Goal: Find specific page/section: Locate a particular part of the current website

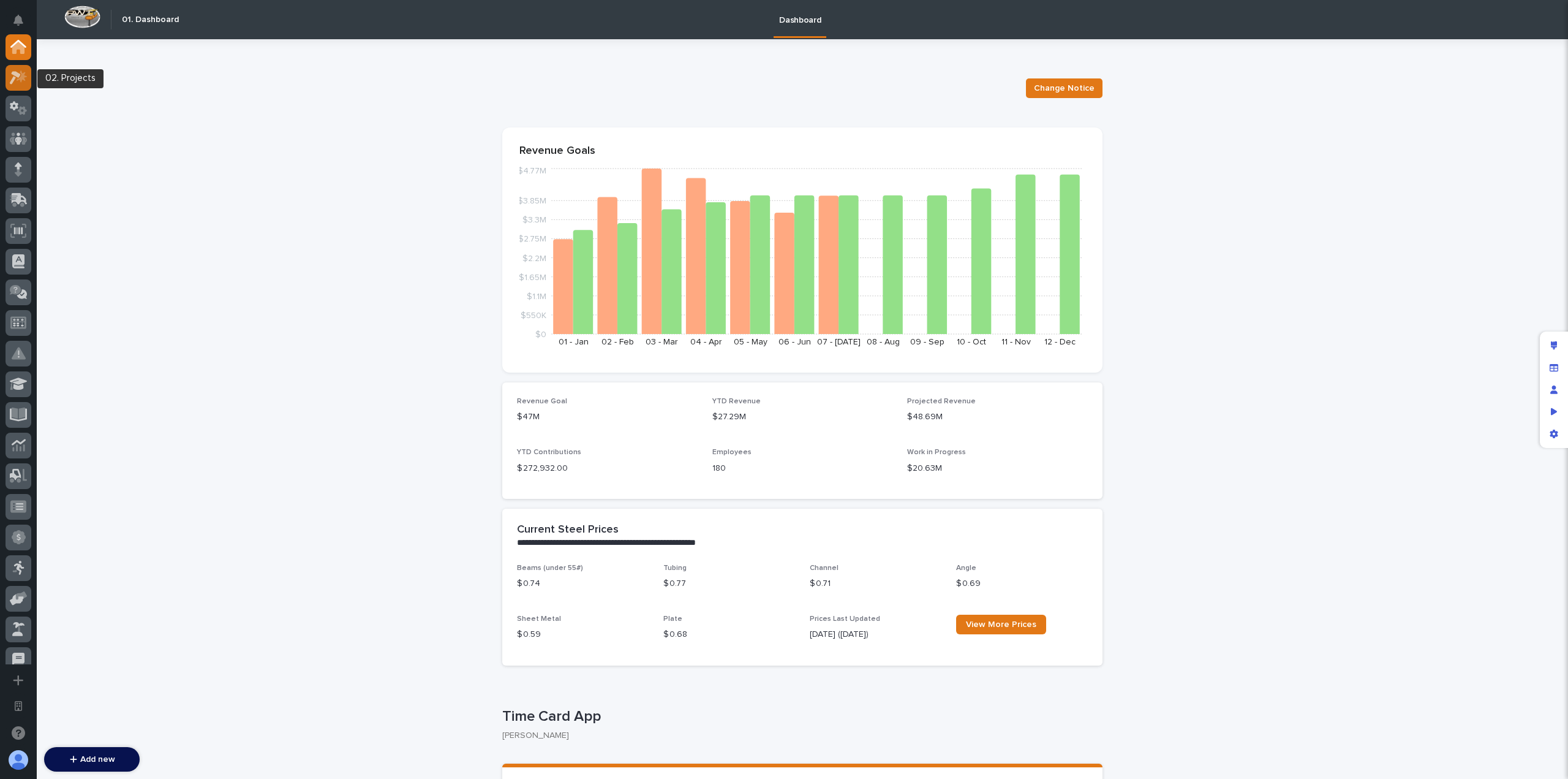
click at [18, 81] on icon at bounding box center [18, 77] width 18 height 14
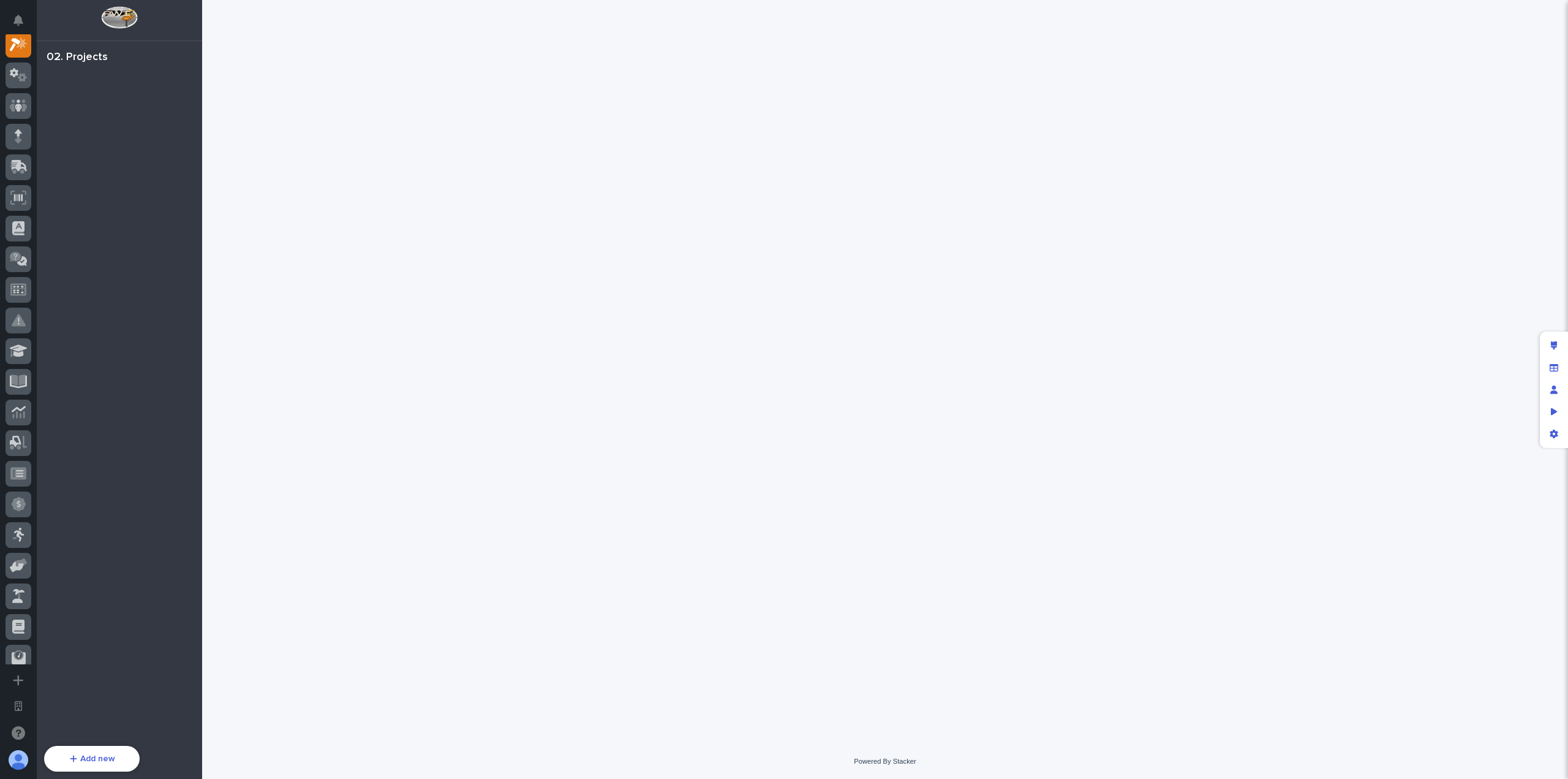
scroll to position [31, 0]
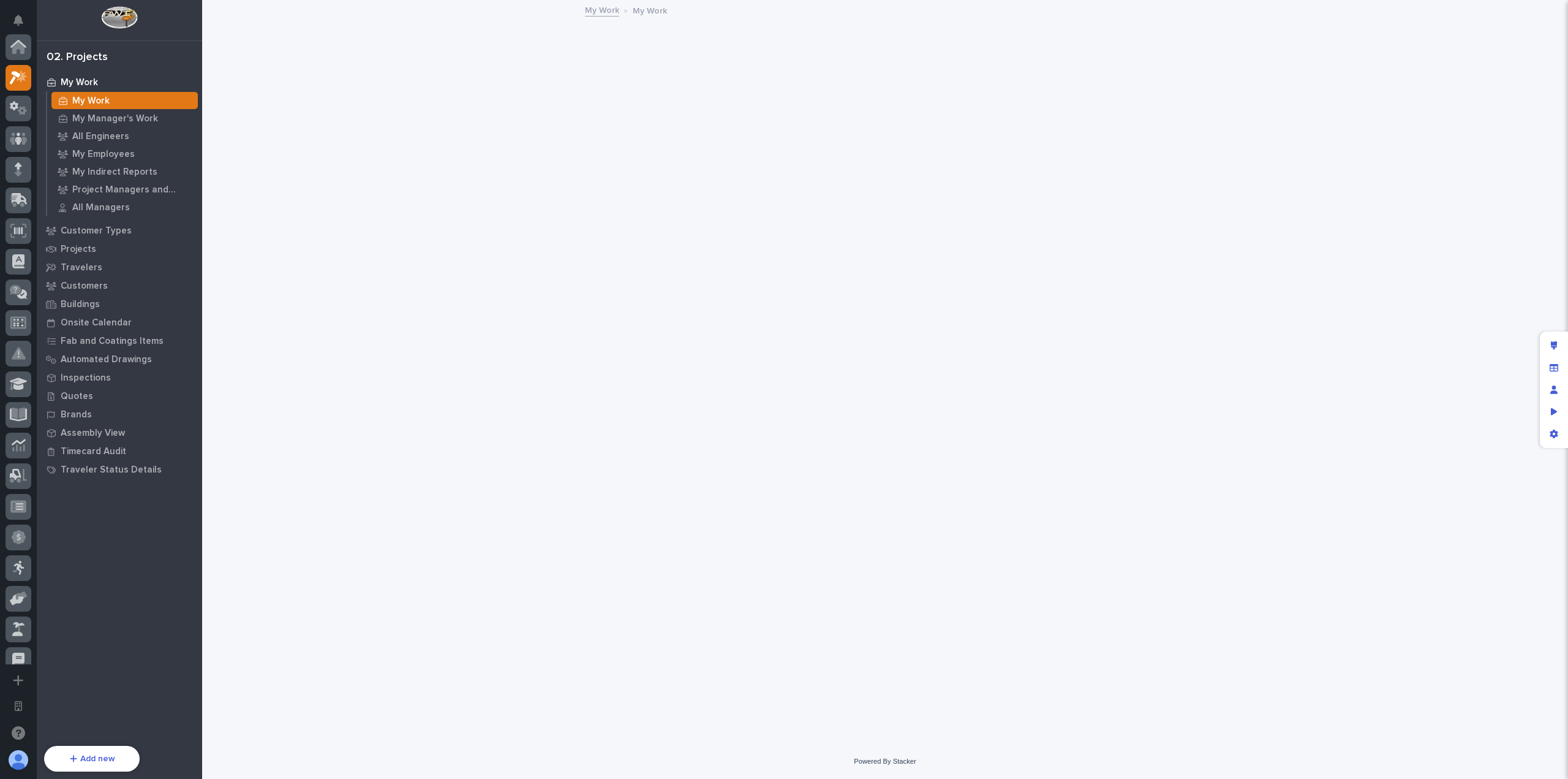
scroll to position [31, 0]
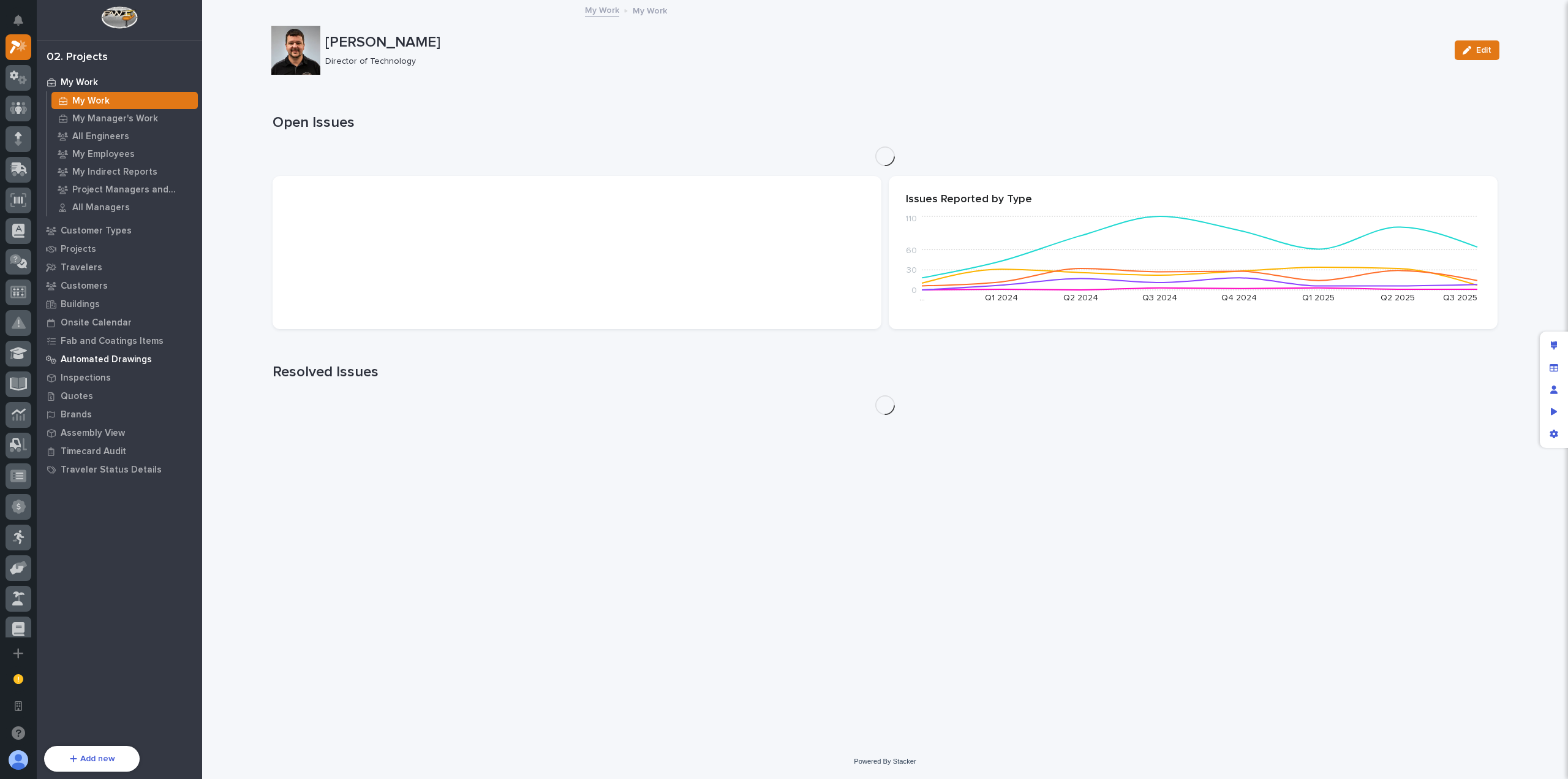
click at [97, 355] on p "Automated Drawings" at bounding box center [106, 359] width 91 height 11
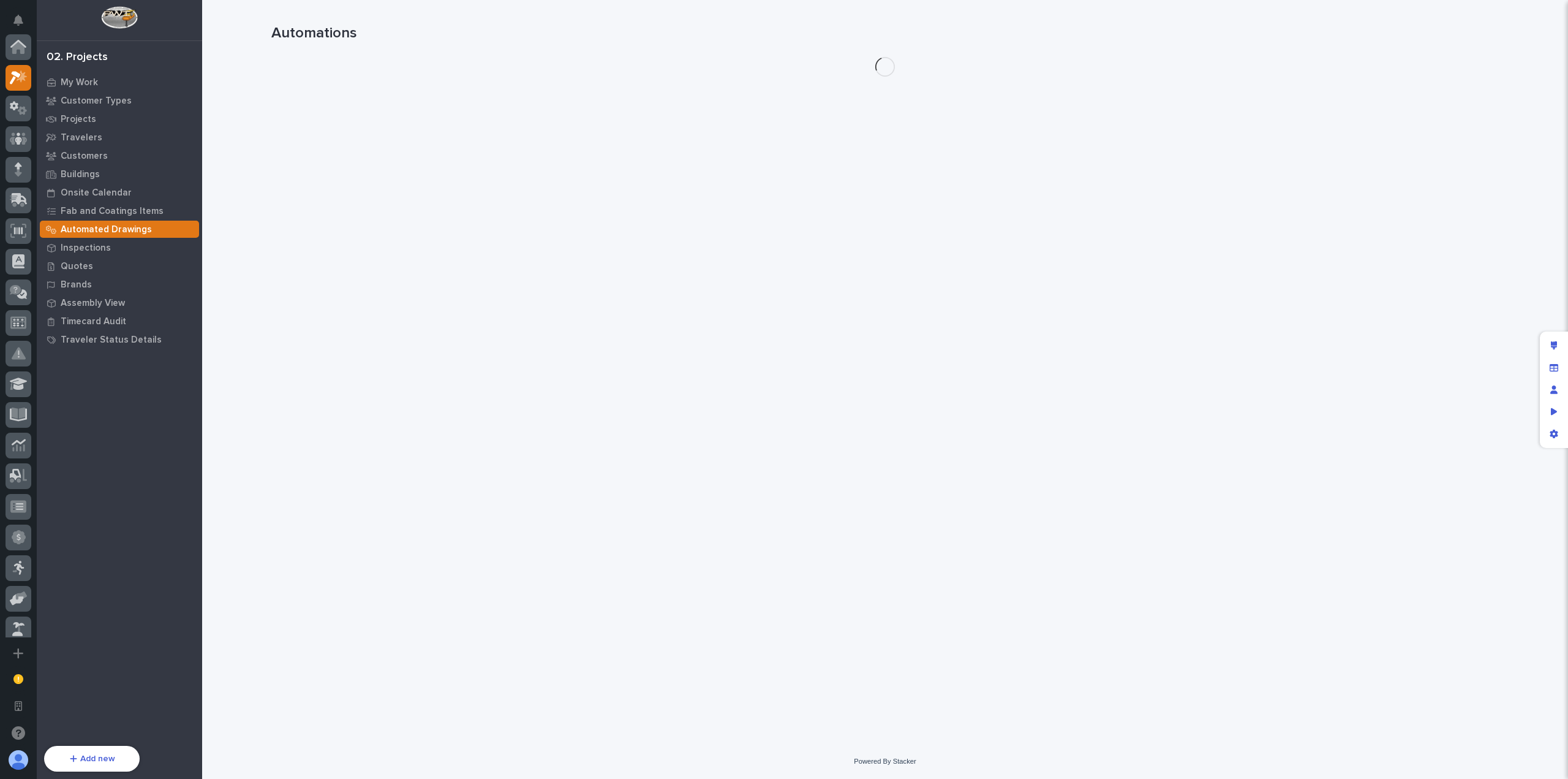
scroll to position [31, 0]
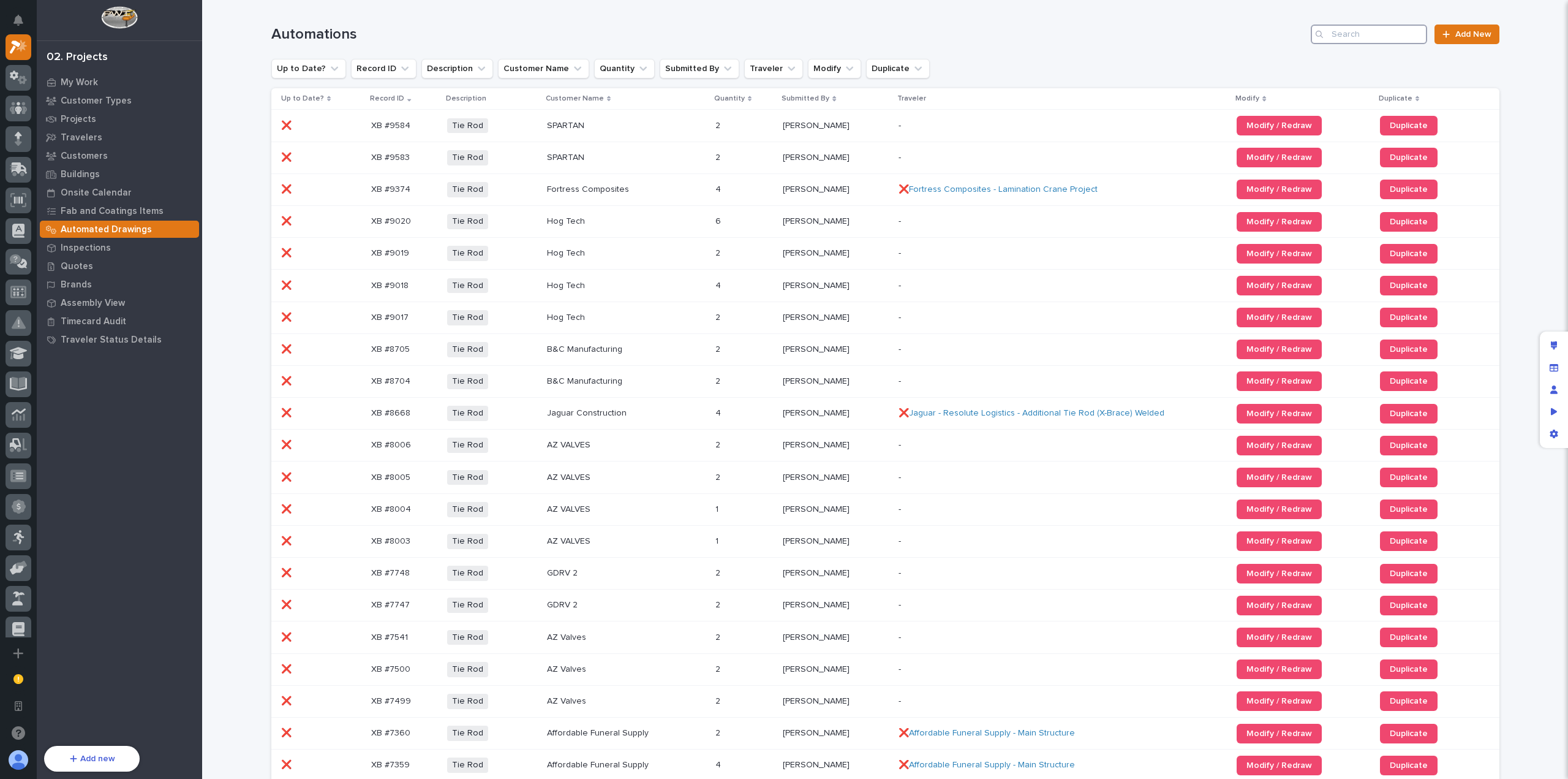
click at [1358, 28] on input "Search" at bounding box center [1369, 34] width 117 height 20
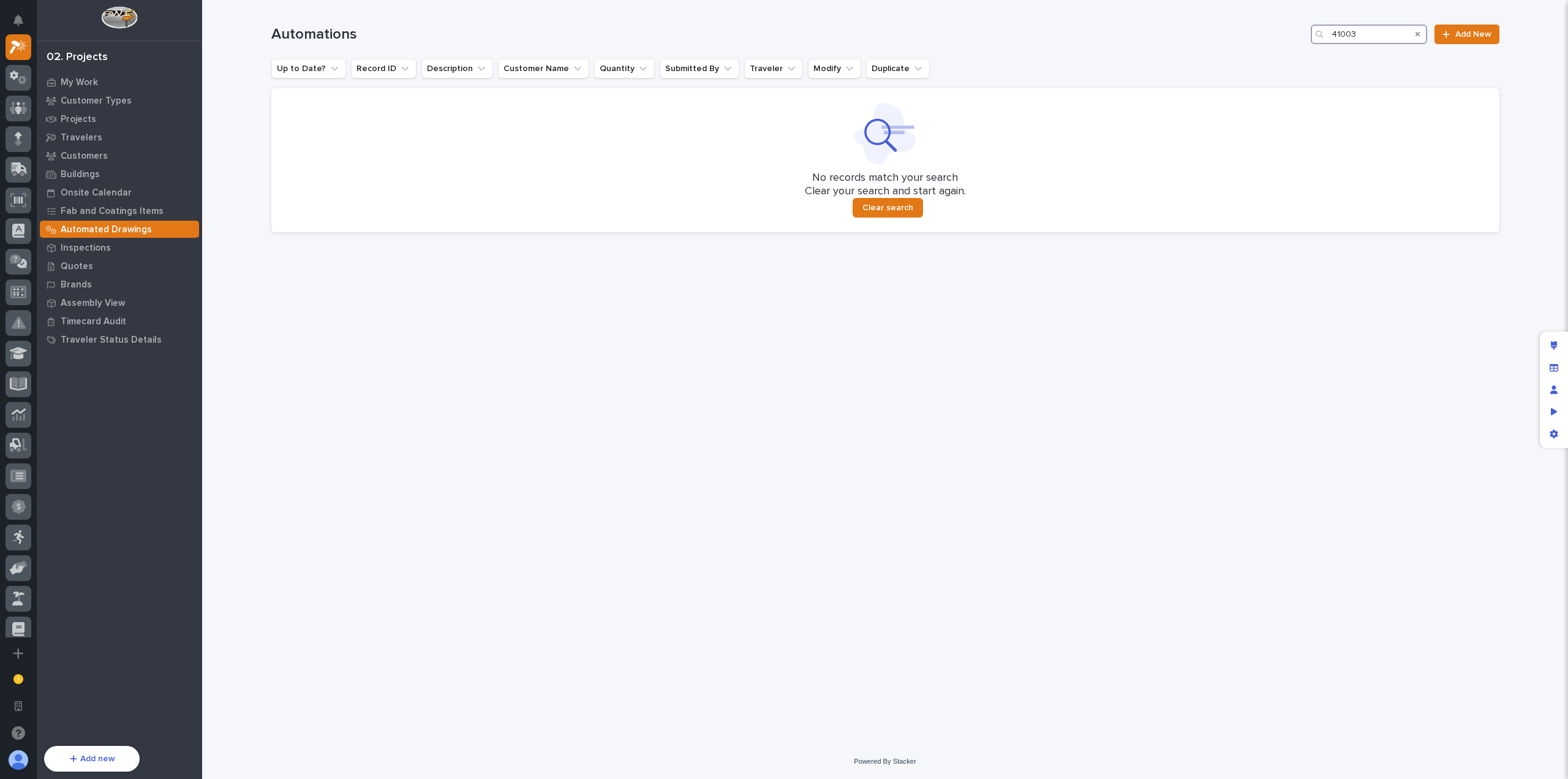
type input "41003"
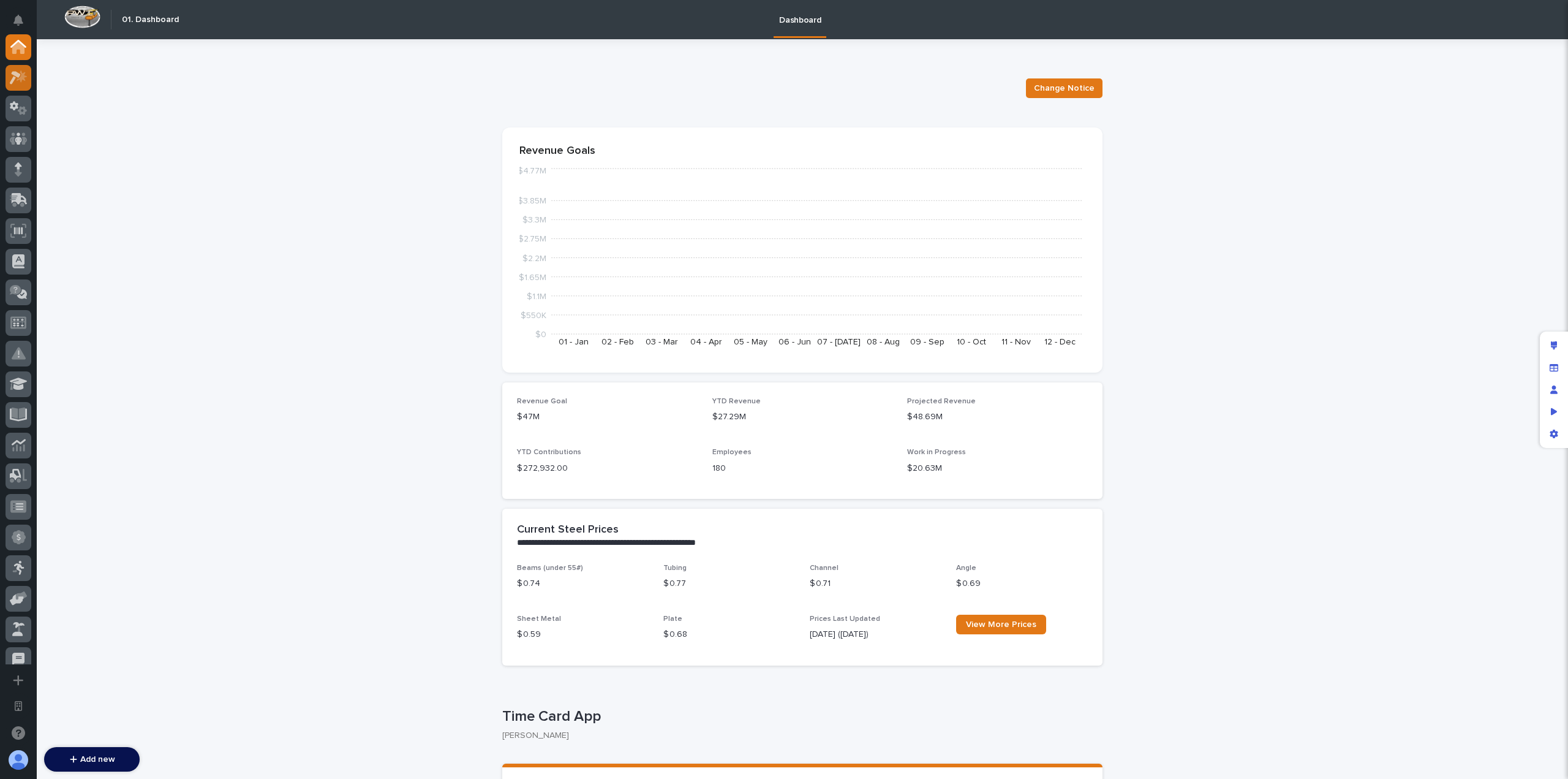
click at [12, 80] on icon at bounding box center [15, 78] width 11 height 13
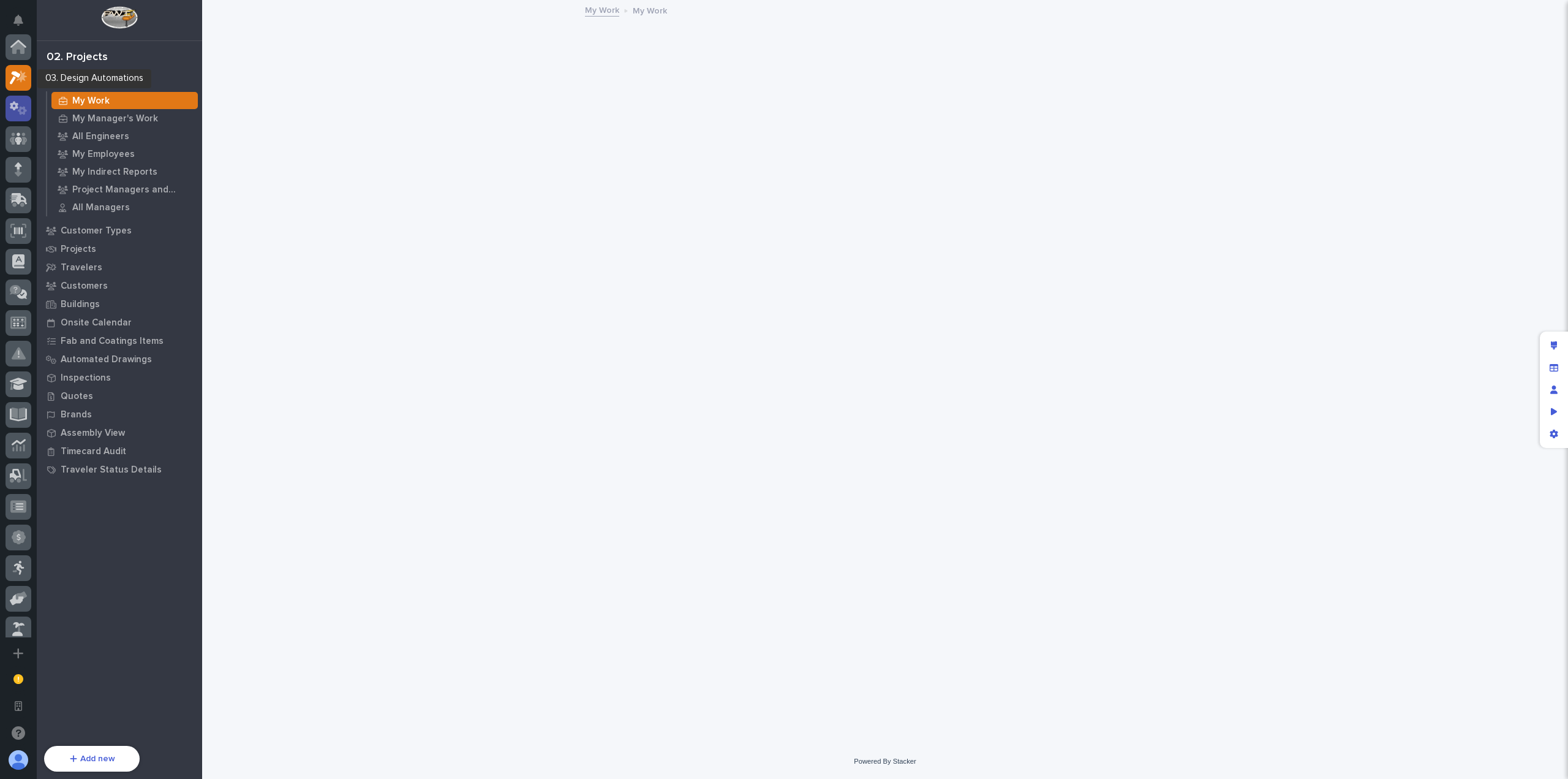
scroll to position [31, 0]
click at [16, 80] on icon at bounding box center [18, 77] width 18 height 14
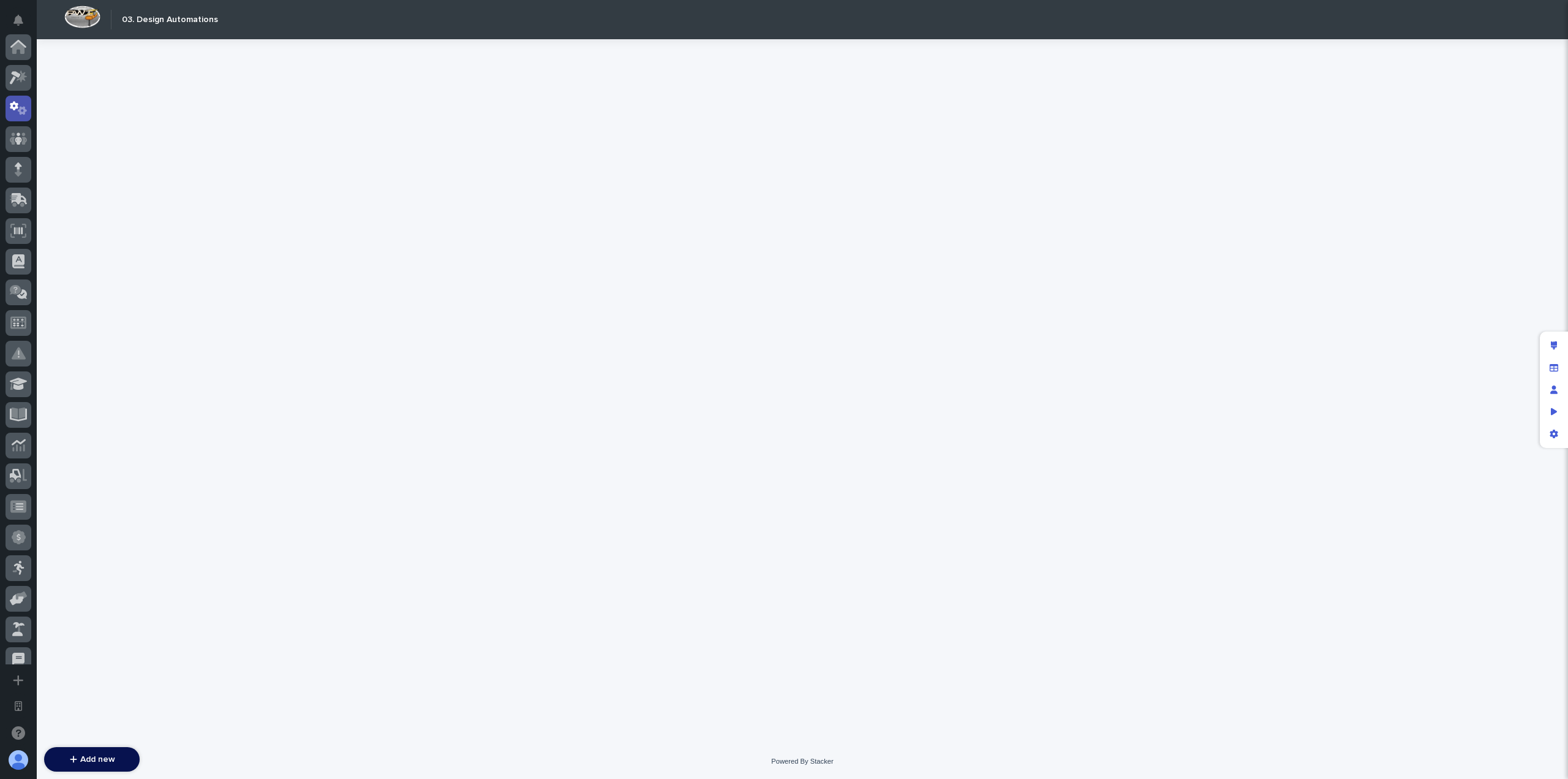
scroll to position [62, 0]
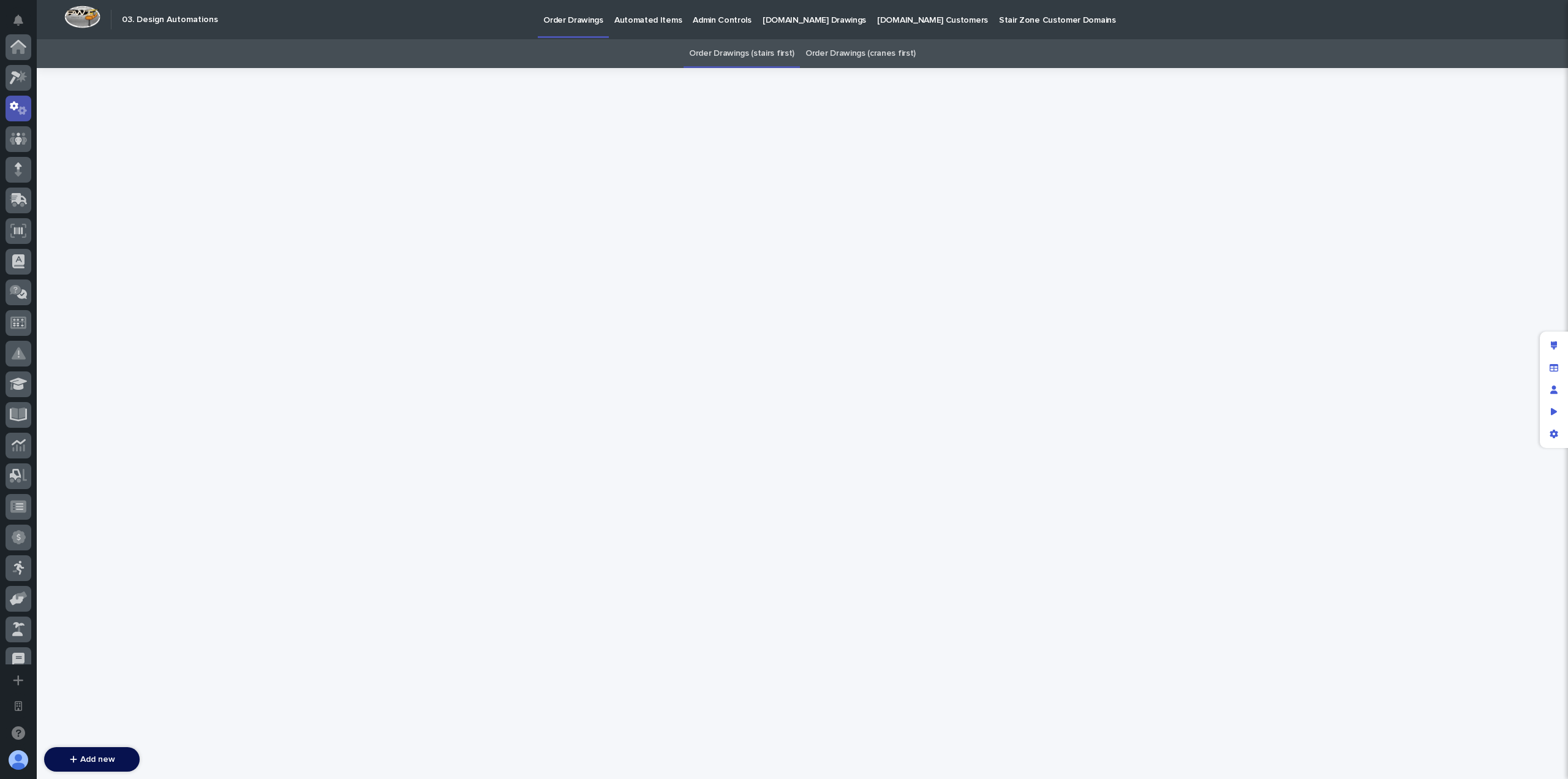
scroll to position [62, 0]
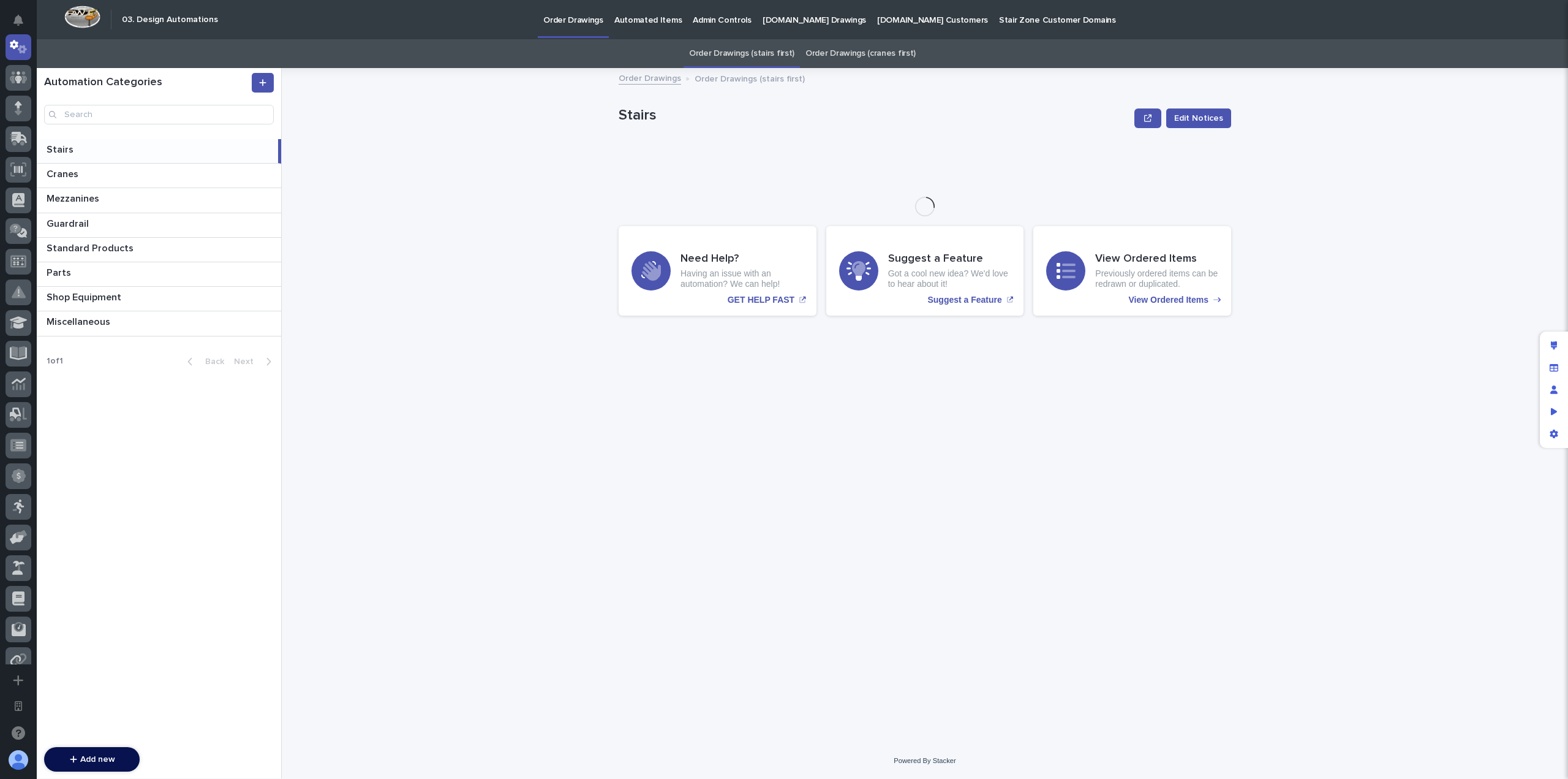
click at [626, 15] on p "Automated Items" at bounding box center [648, 12] width 67 height 26
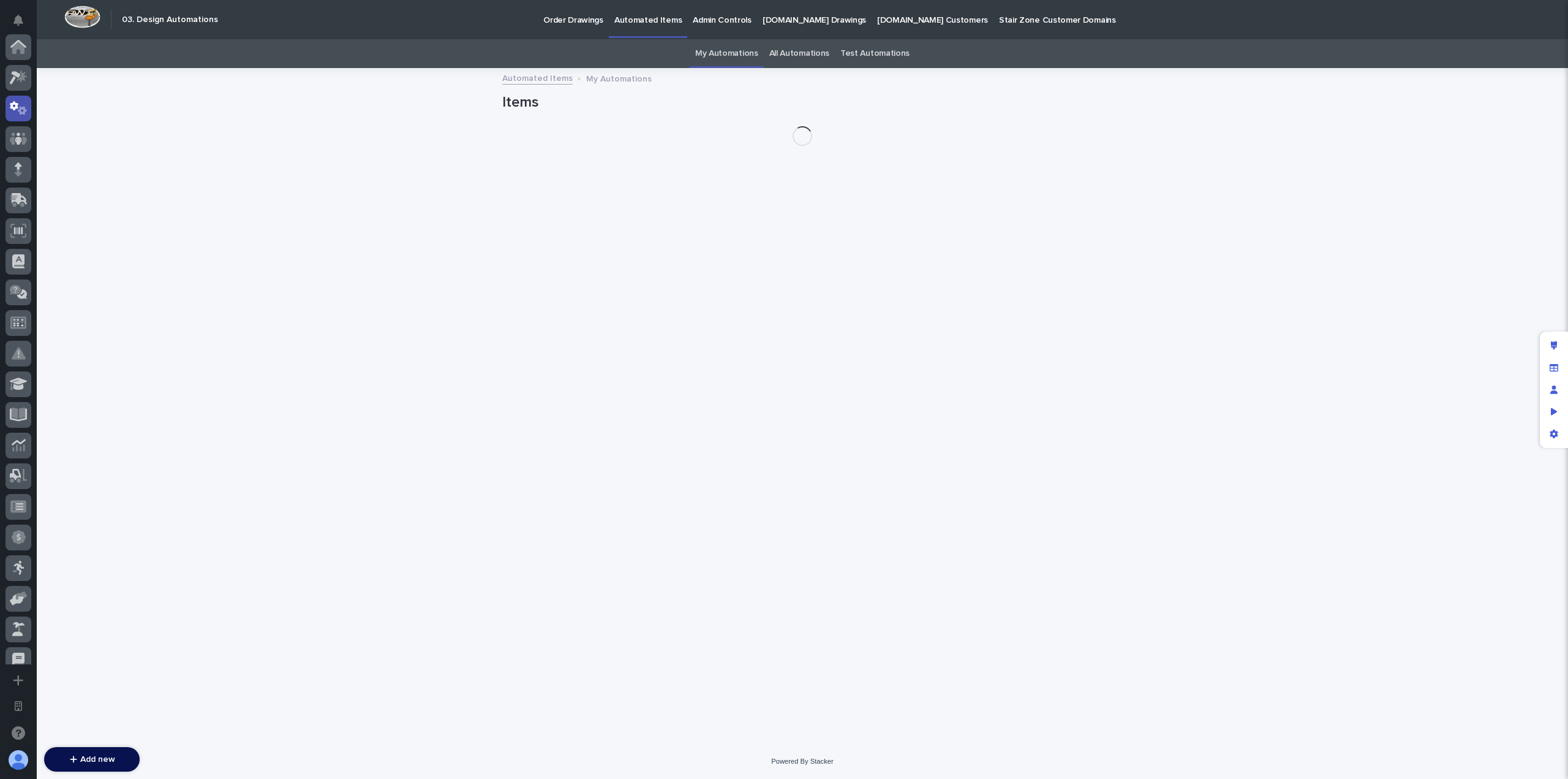
scroll to position [62, 0]
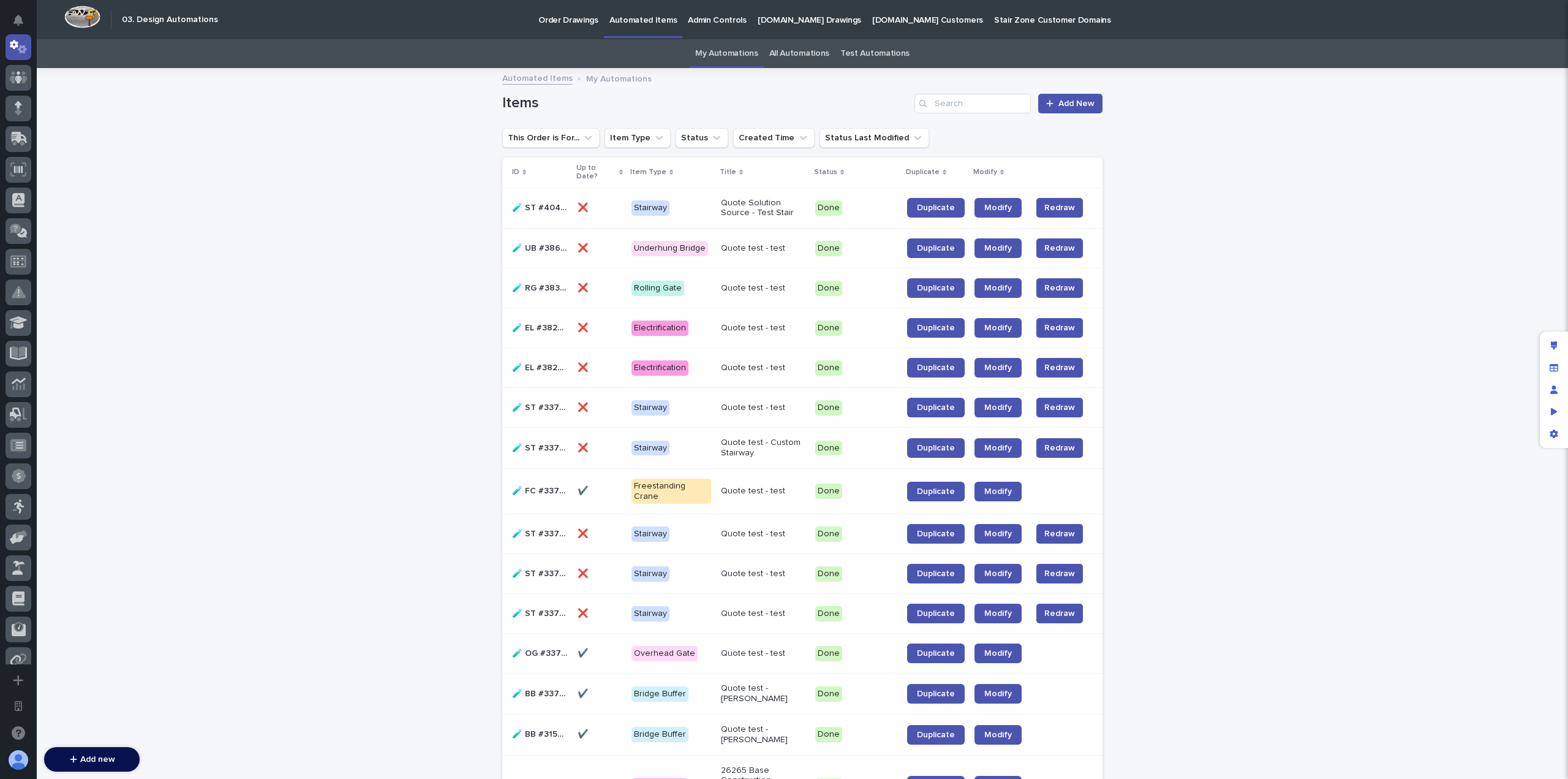
click at [791, 58] on link "All Automations" at bounding box center [799, 53] width 60 height 29
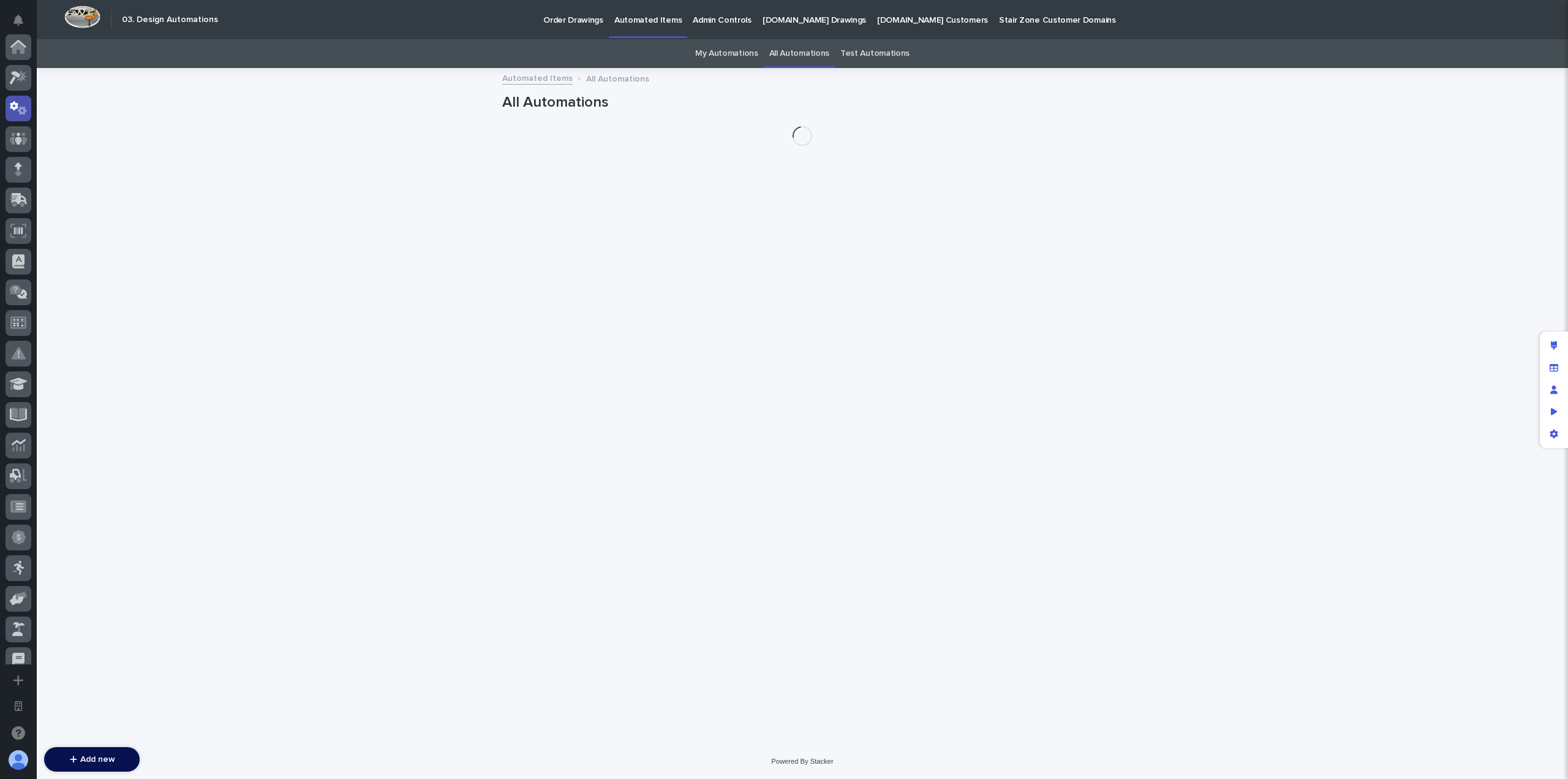
scroll to position [62, 0]
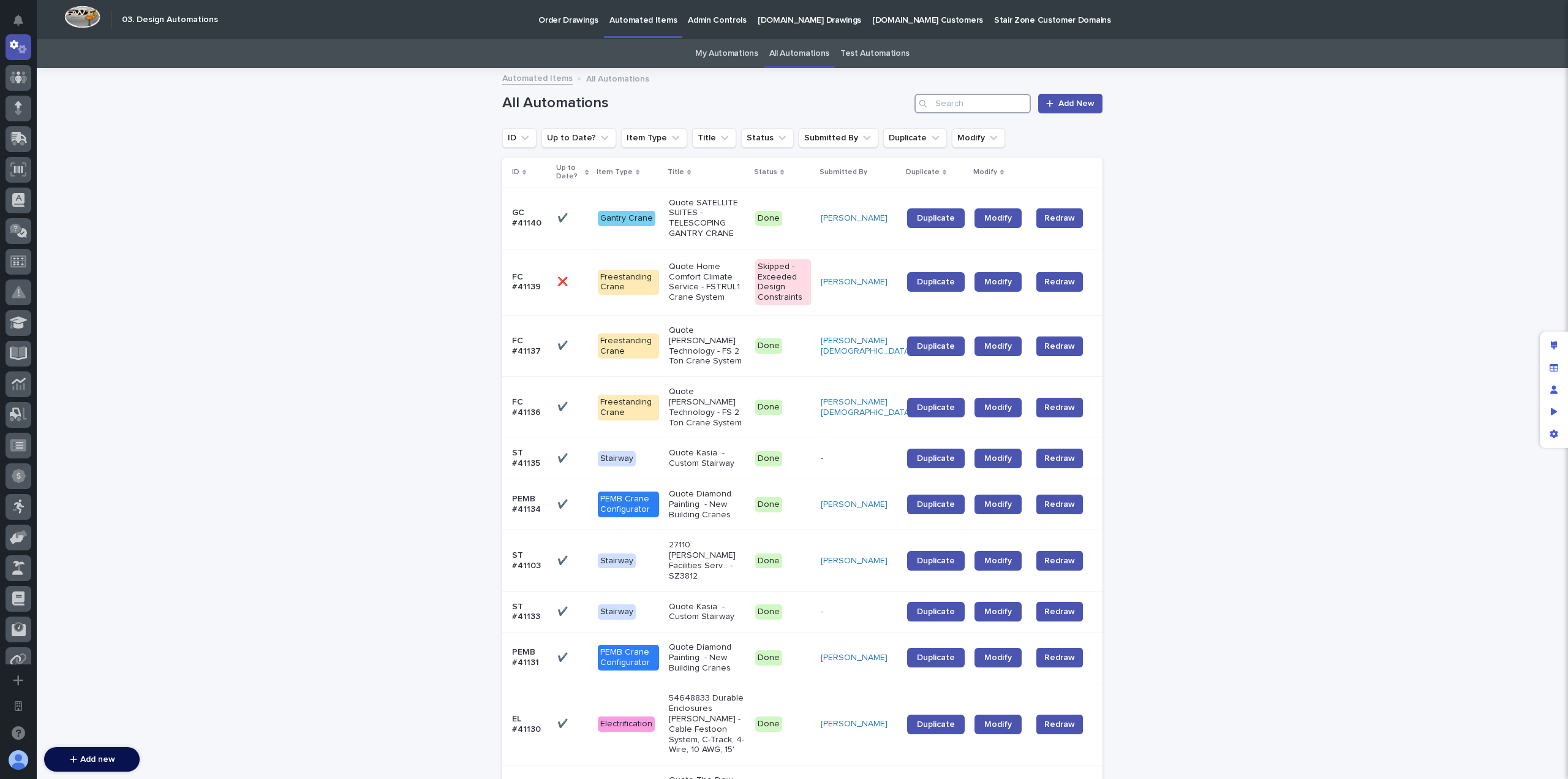
click at [965, 100] on input "Search" at bounding box center [972, 103] width 117 height 20
type input "41003"
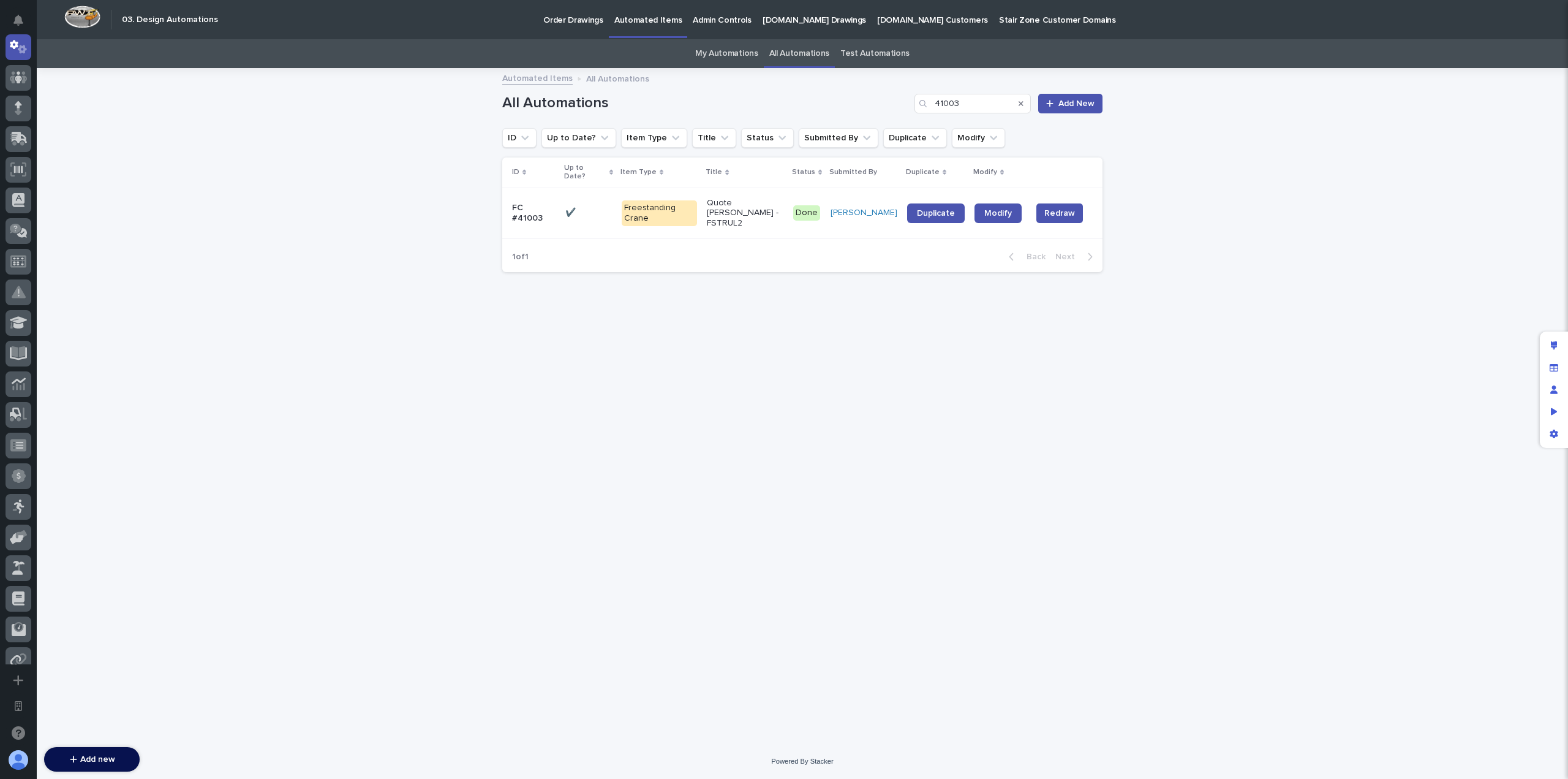
click at [735, 202] on p "Quote [PERSON_NAME] - FSTRUL2" at bounding box center [745, 213] width 76 height 31
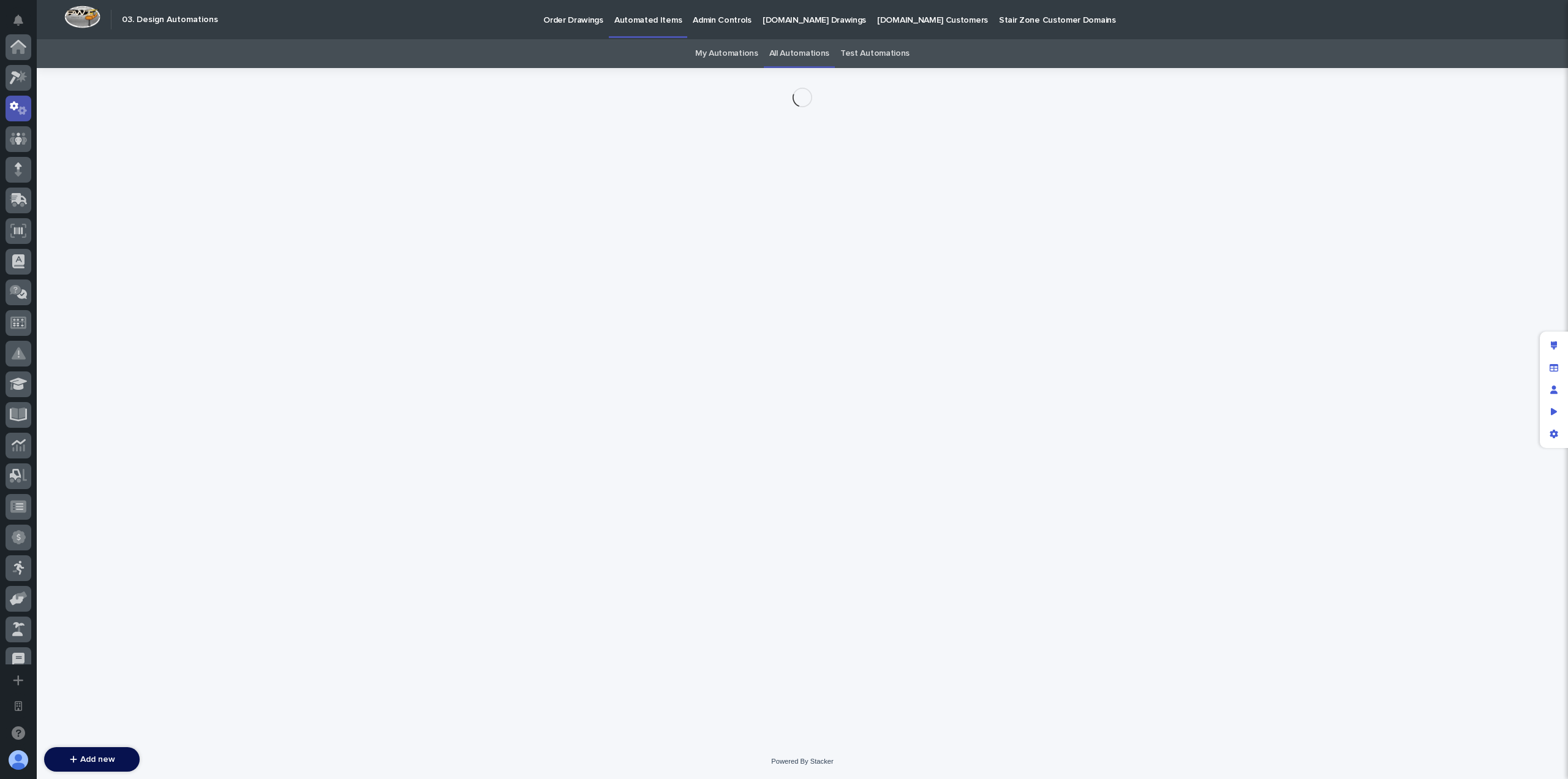
scroll to position [62, 0]
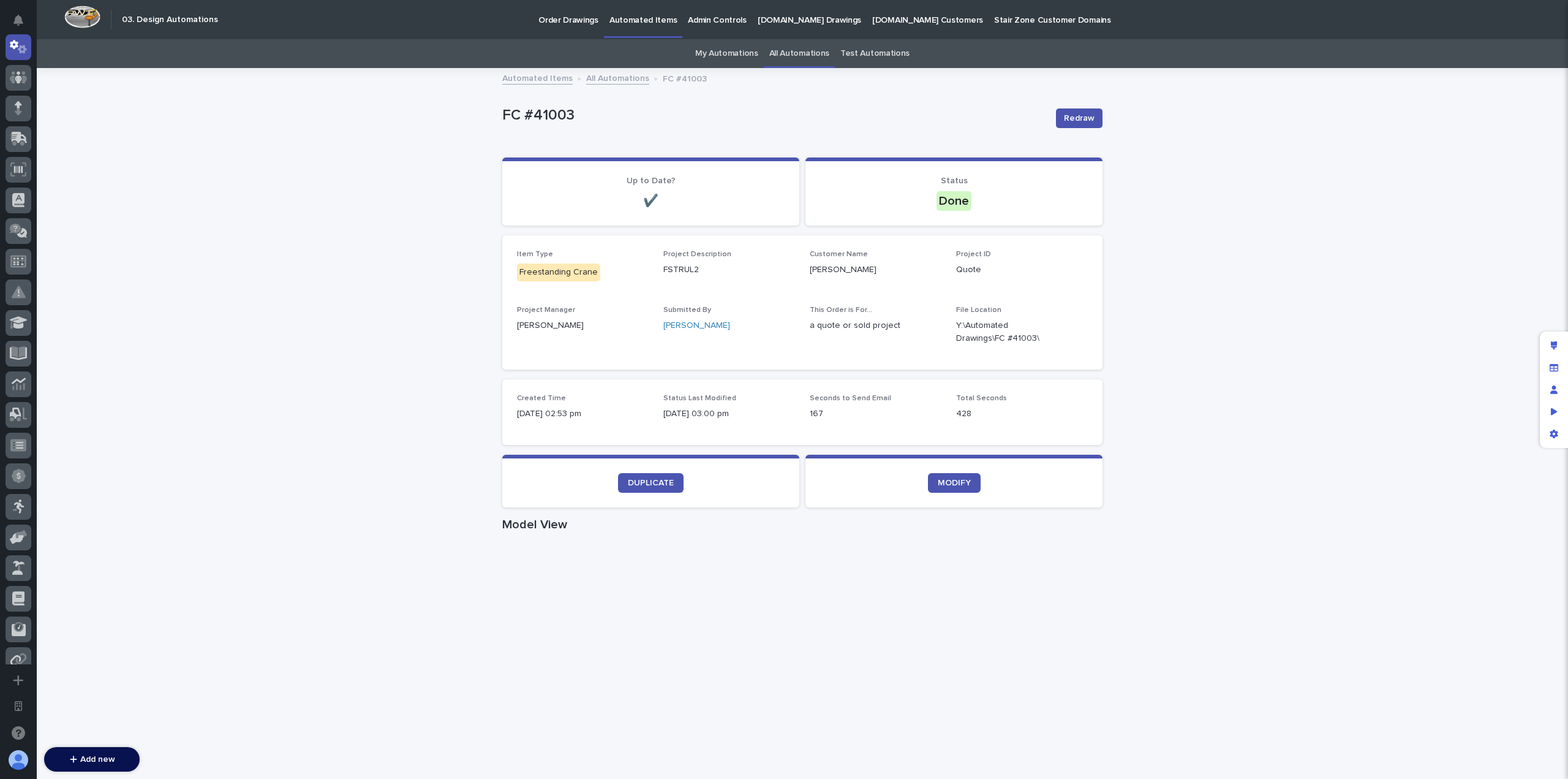
click at [312, 262] on div "Loading... Saving… Loading... Saving… FC #41003 Redraw FC #41003 Redraw Sorry, …" at bounding box center [802, 709] width 1531 height 1281
